Goal: Information Seeking & Learning: Find contact information

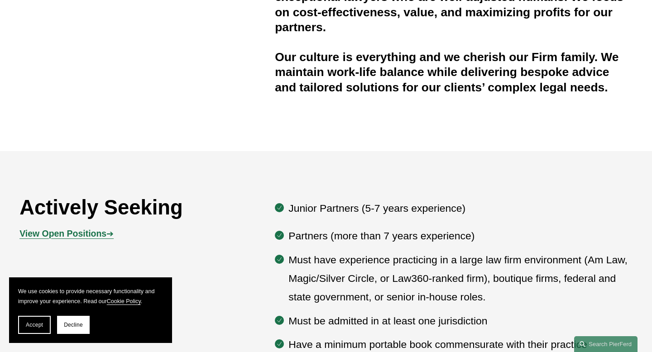
scroll to position [352, 0]
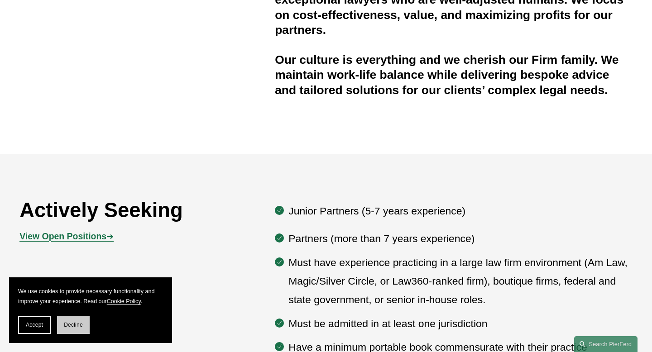
click at [72, 322] on span "Decline" at bounding box center [73, 325] width 19 height 6
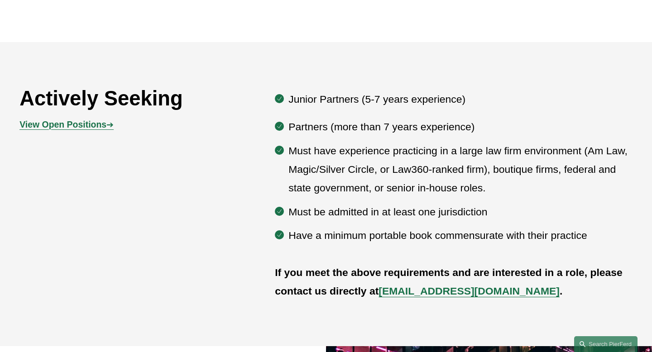
scroll to position [465, 0]
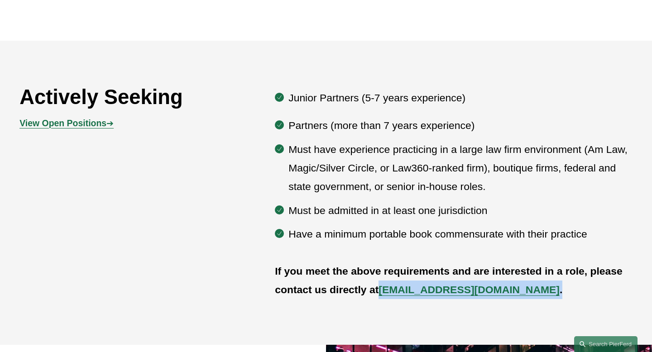
drag, startPoint x: 488, startPoint y: 276, endPoint x: 380, endPoint y: 271, distance: 108.3
click at [380, 271] on p "If you meet the above requirements and are interested in a role, please contact…" at bounding box center [454, 280] width 358 height 37
copy p "[EMAIL_ADDRESS][DOMAIN_NAME] ."
click at [86, 118] on strong "View Open Positions" at bounding box center [62, 123] width 87 height 10
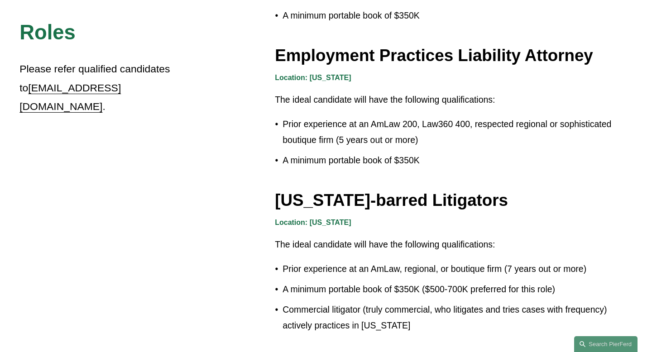
scroll to position [1465, 0]
